Goal: Share content

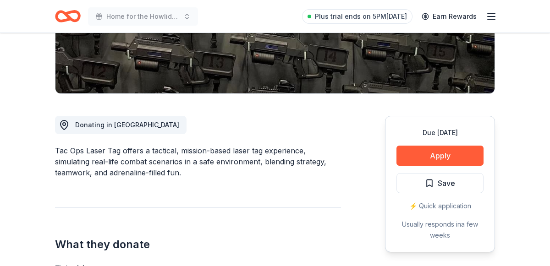
scroll to position [184, 0]
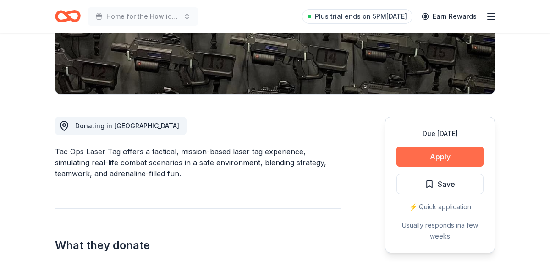
click at [444, 157] on button "Apply" at bounding box center [440, 157] width 87 height 20
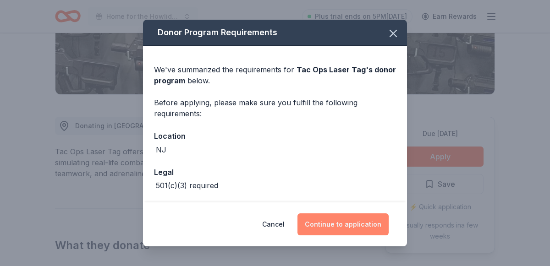
click at [344, 232] on button "Continue to application" at bounding box center [343, 225] width 91 height 22
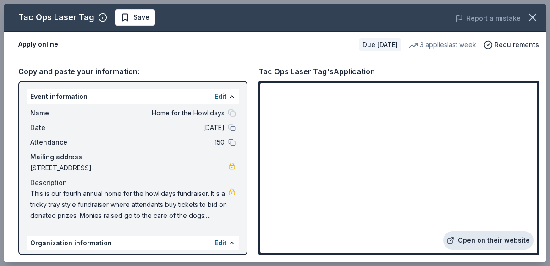
click at [496, 242] on link "Open on their website" at bounding box center [488, 241] width 90 height 18
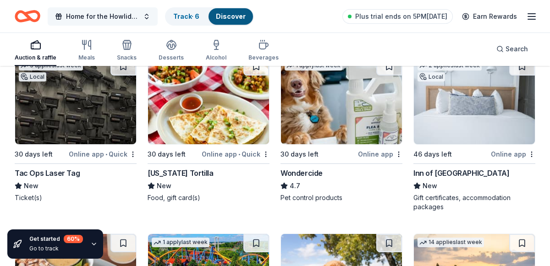
scroll to position [820, 0]
click at [102, 11] on span "Home for the Howlidays" at bounding box center [102, 16] width 73 height 11
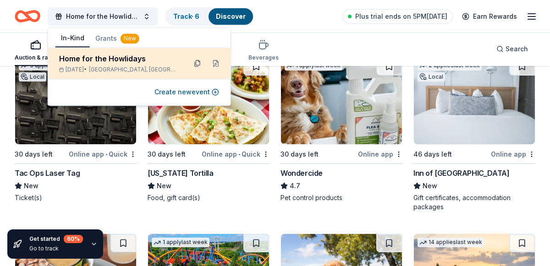
click at [197, 68] on button at bounding box center [197, 63] width 15 height 15
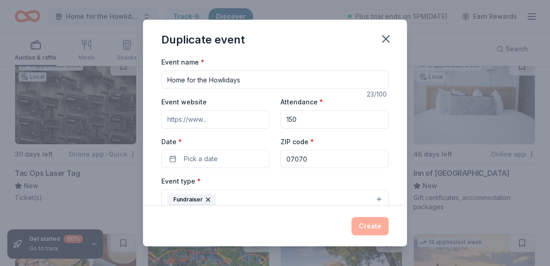
drag, startPoint x: 165, startPoint y: 79, endPoint x: 263, endPoint y: 80, distance: 97.2
click at [263, 80] on input "Home for the Howlidays" at bounding box center [274, 80] width 227 height 18
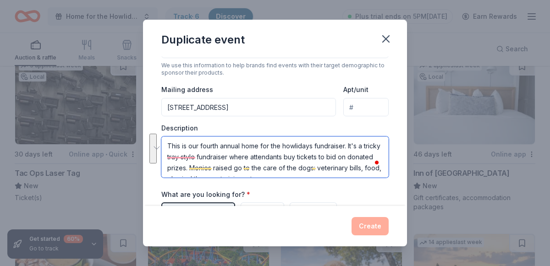
scroll to position [11, 0]
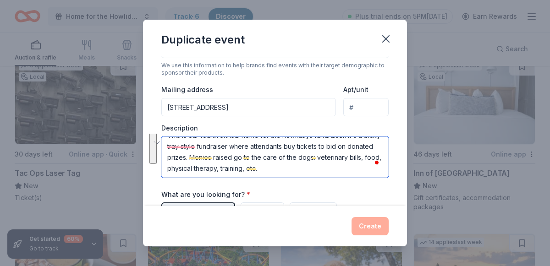
drag, startPoint x: 169, startPoint y: 142, endPoint x: 351, endPoint y: 170, distance: 184.6
click at [351, 170] on textarea "This is our fourth annual home for the howlidays fundraiser. It's a tricky tray…" at bounding box center [274, 157] width 227 height 41
